Goal: Task Accomplishment & Management: Manage account settings

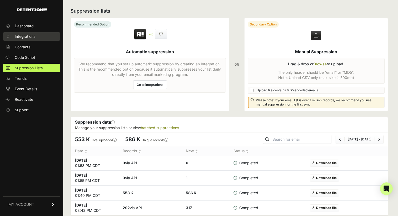
click at [29, 39] on span "Integrations" at bounding box center [25, 36] width 21 height 5
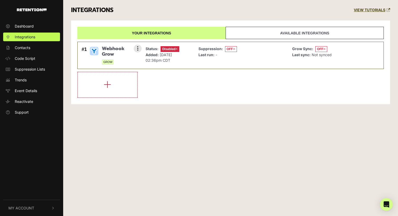
click at [284, 57] on div "Suppression: OFF Last run: -" at bounding box center [241, 56] width 91 height 22
click at [140, 47] on button at bounding box center [138, 49] width 8 height 8
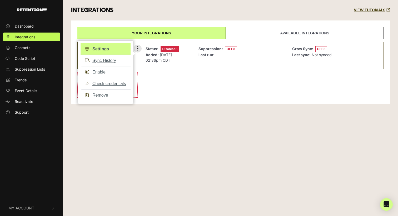
click at [107, 47] on link "Settings" at bounding box center [105, 49] width 50 height 12
